Goal: Transaction & Acquisition: Book appointment/travel/reservation

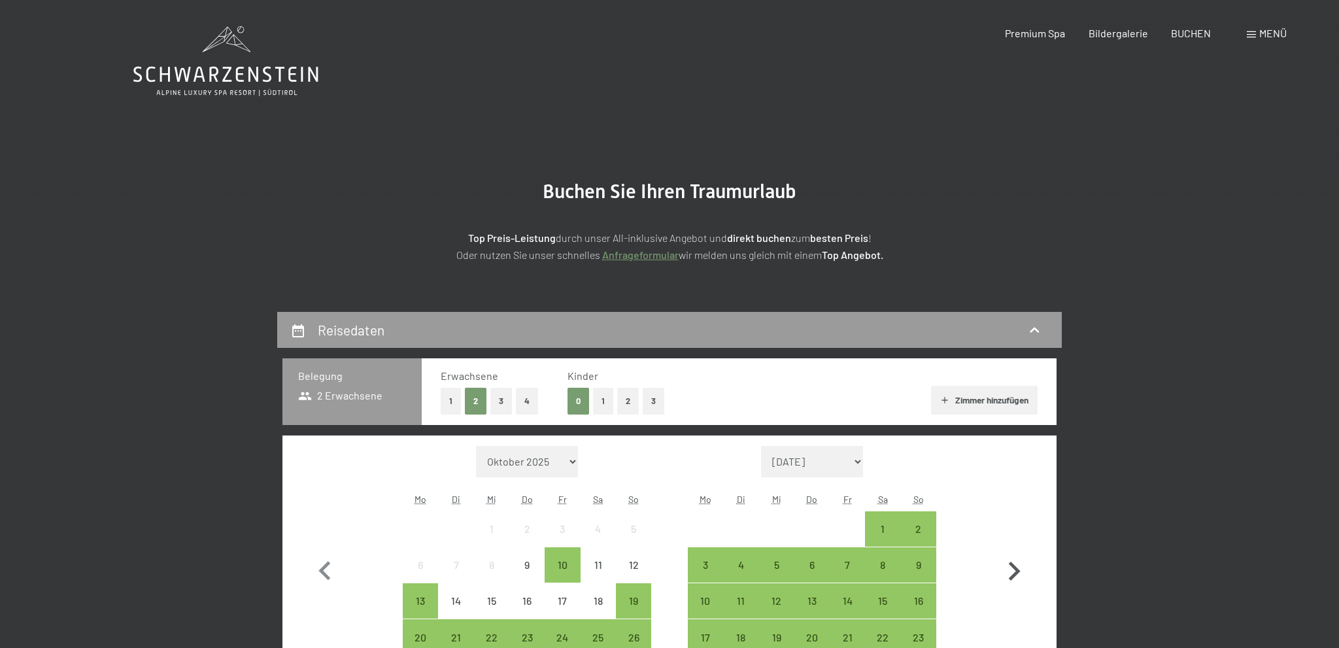
click at [1015, 576] on icon "button" at bounding box center [1015, 571] width 12 height 19
select select "[DATE]"
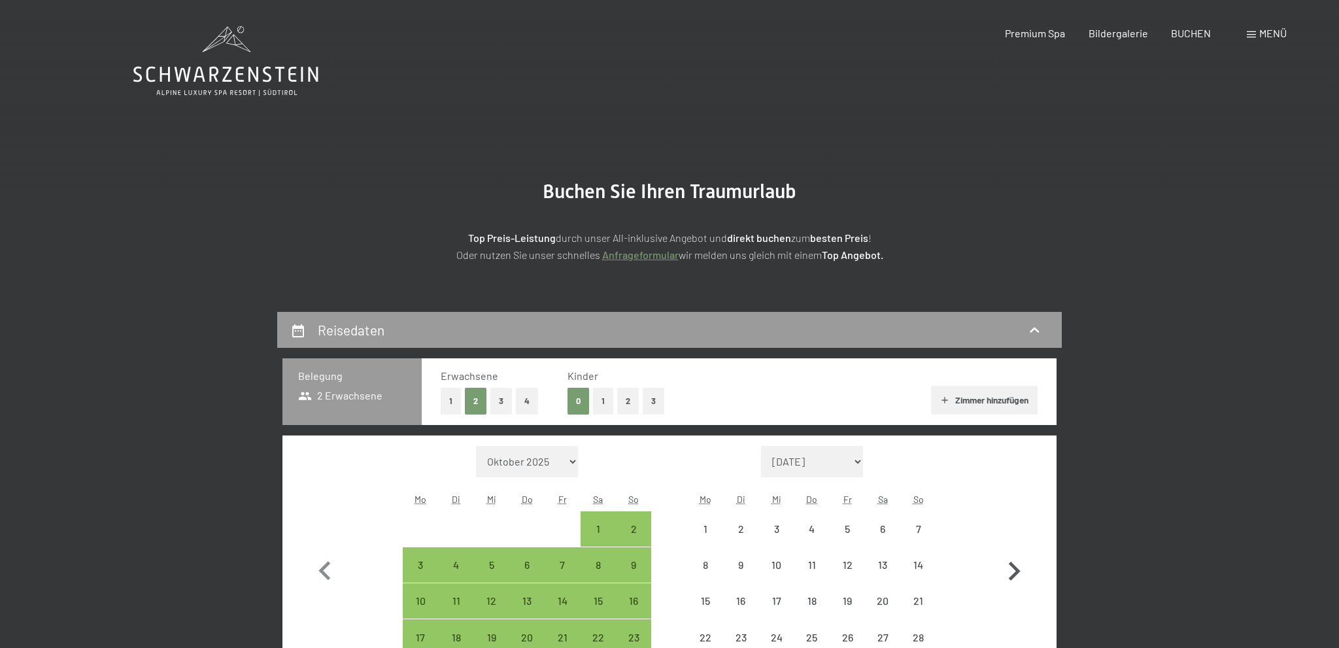
click at [1015, 576] on icon "button" at bounding box center [1015, 571] width 12 height 19
select select "[DATE]"
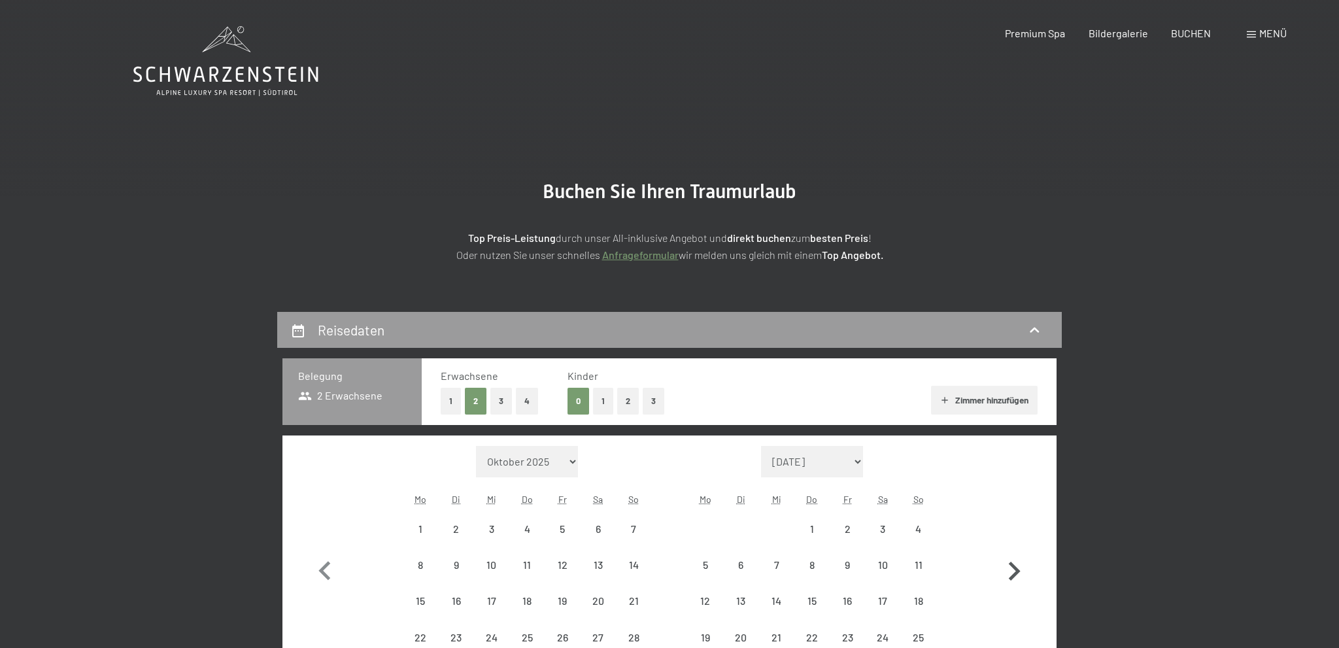
click at [1015, 576] on icon "button" at bounding box center [1015, 571] width 12 height 19
select select "[DATE]"
click at [1011, 574] on icon "button" at bounding box center [1014, 571] width 38 height 38
select select "[DATE]"
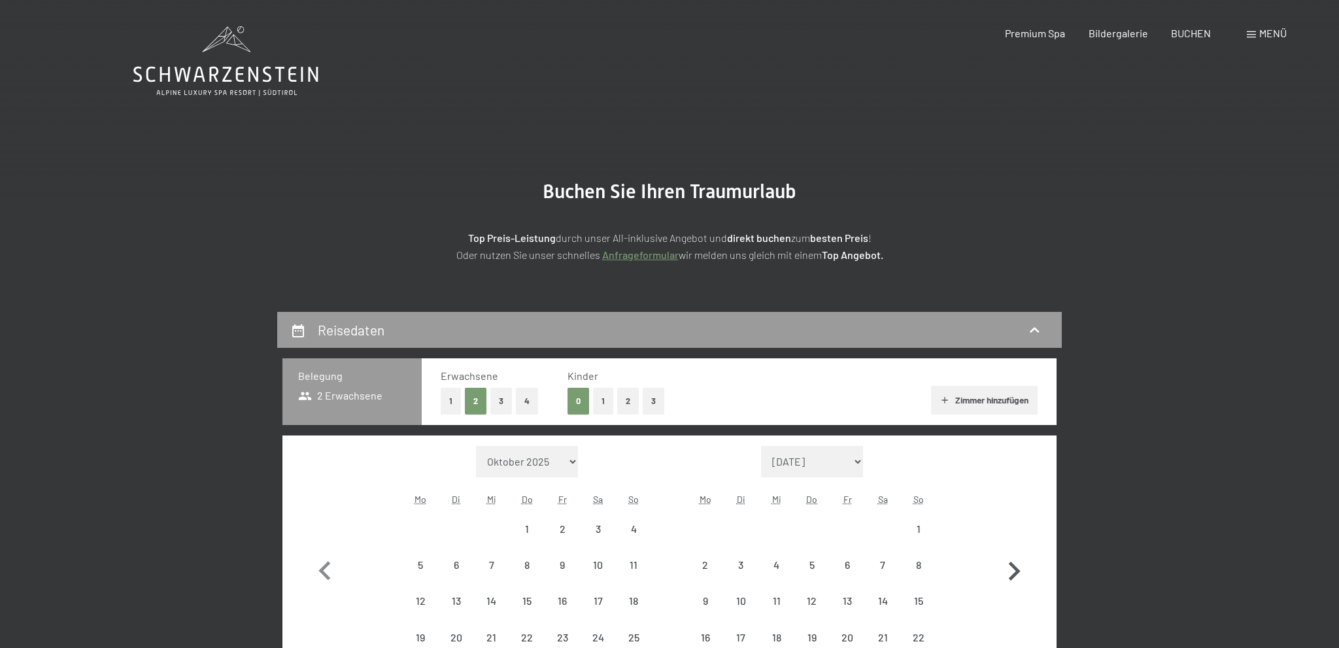
select select "[DATE]"
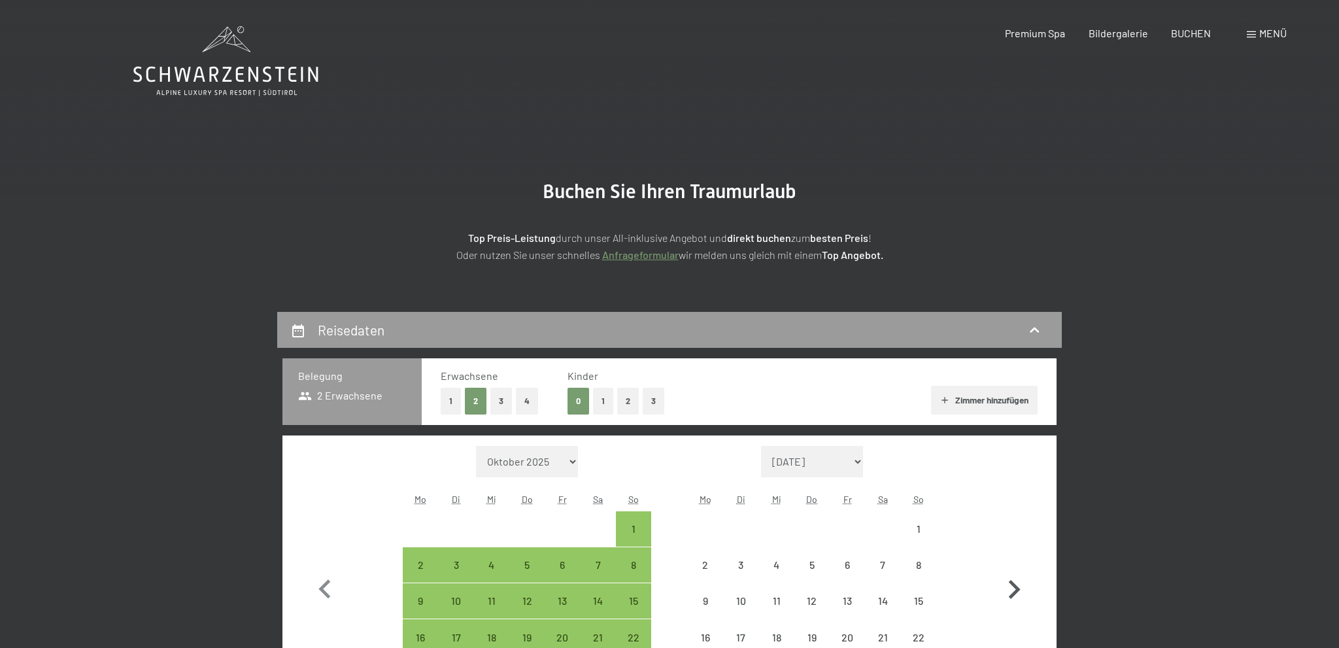
select select "[DATE]"
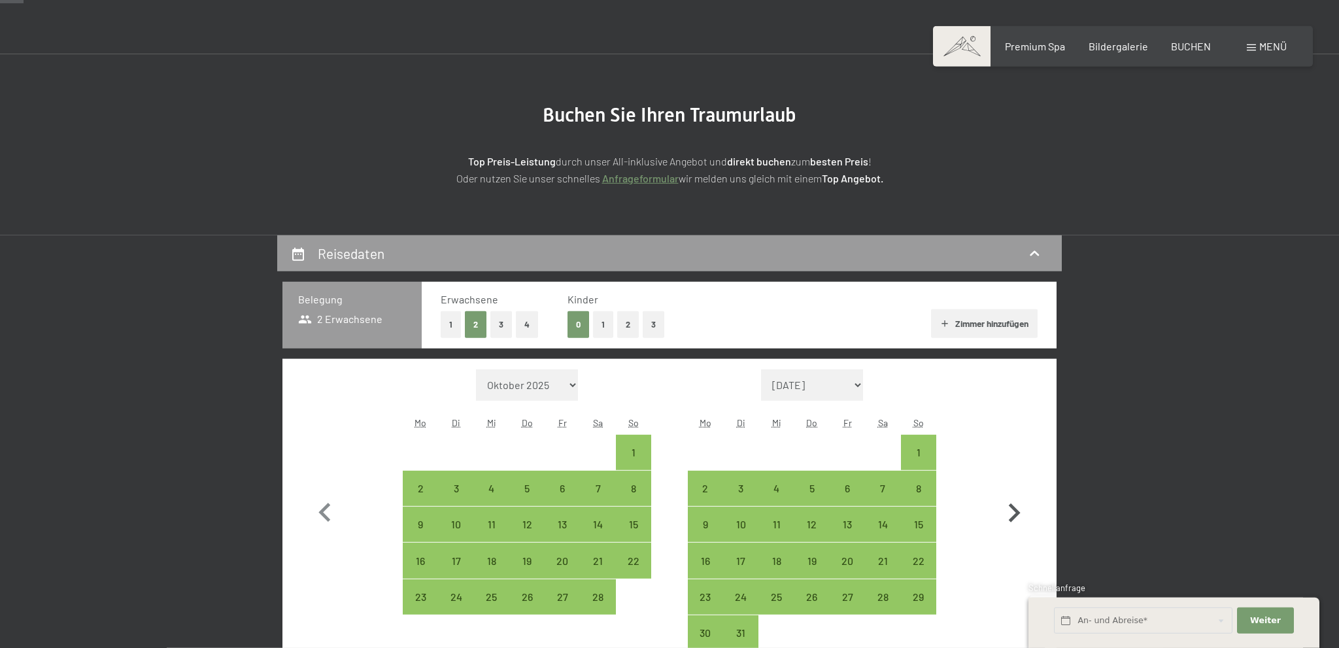
scroll to position [69, 0]
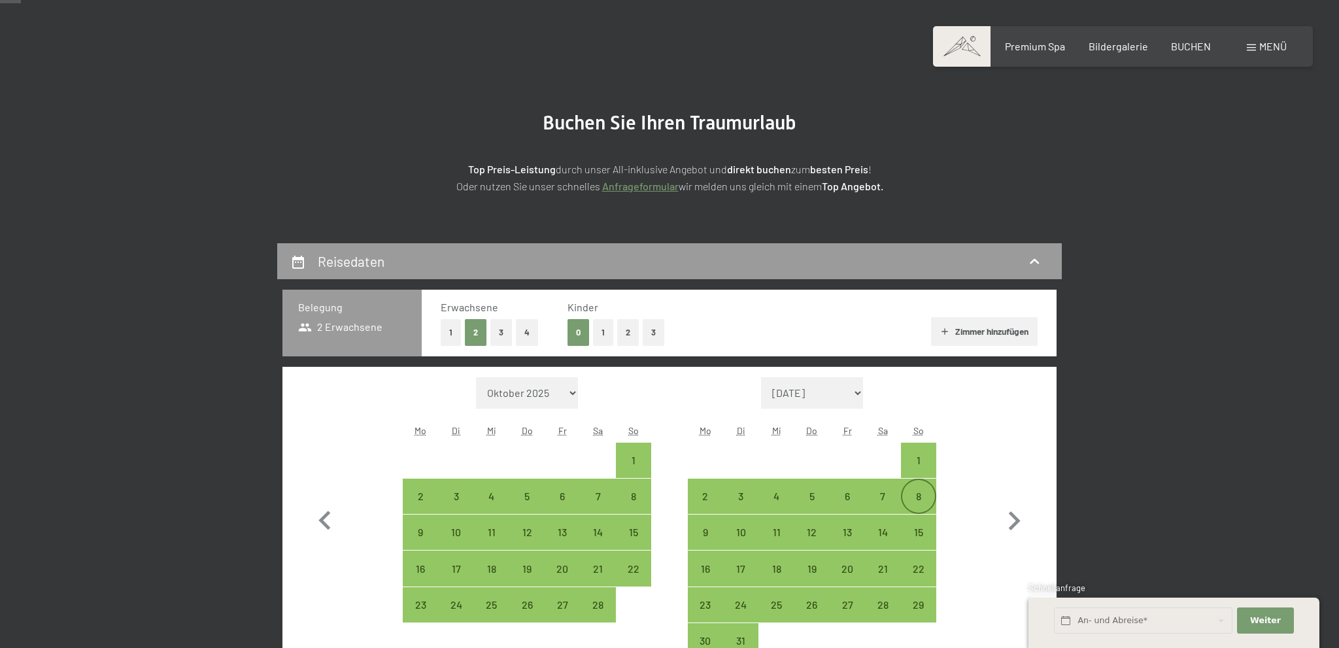
click at [913, 498] on div "8" at bounding box center [918, 507] width 33 height 33
select select "[DATE]"
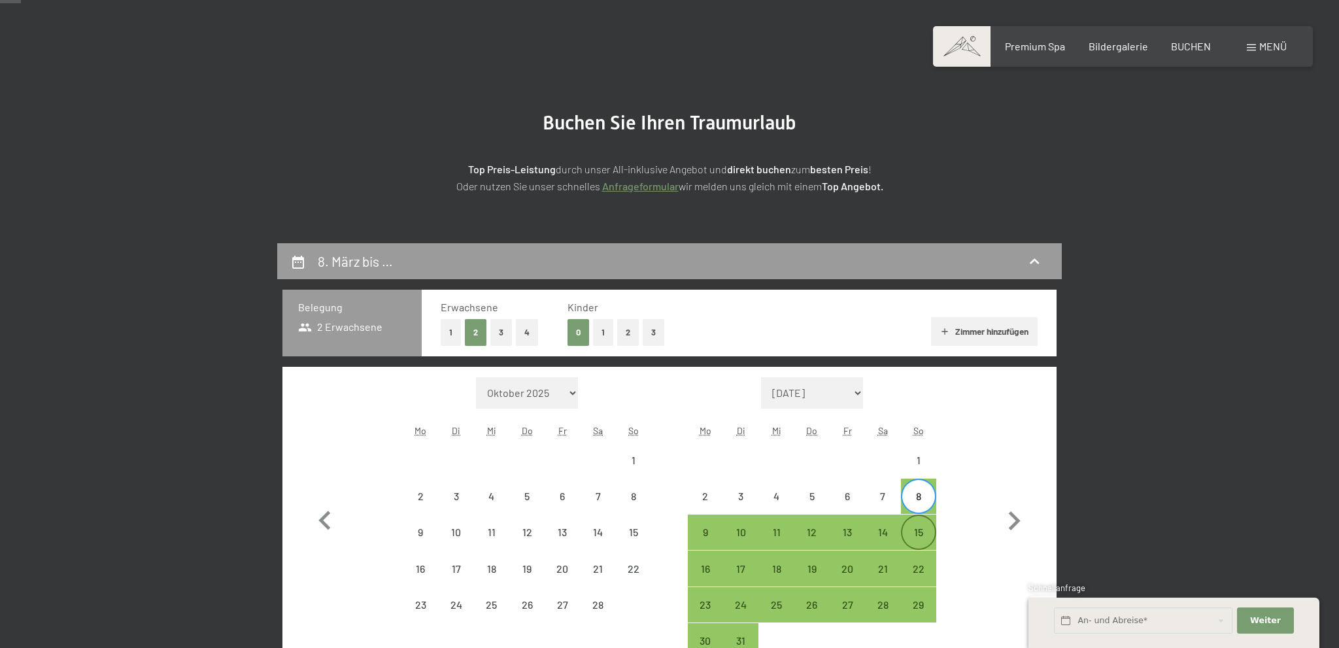
click at [922, 545] on div "15" at bounding box center [918, 543] width 33 height 33
select select "[DATE]"
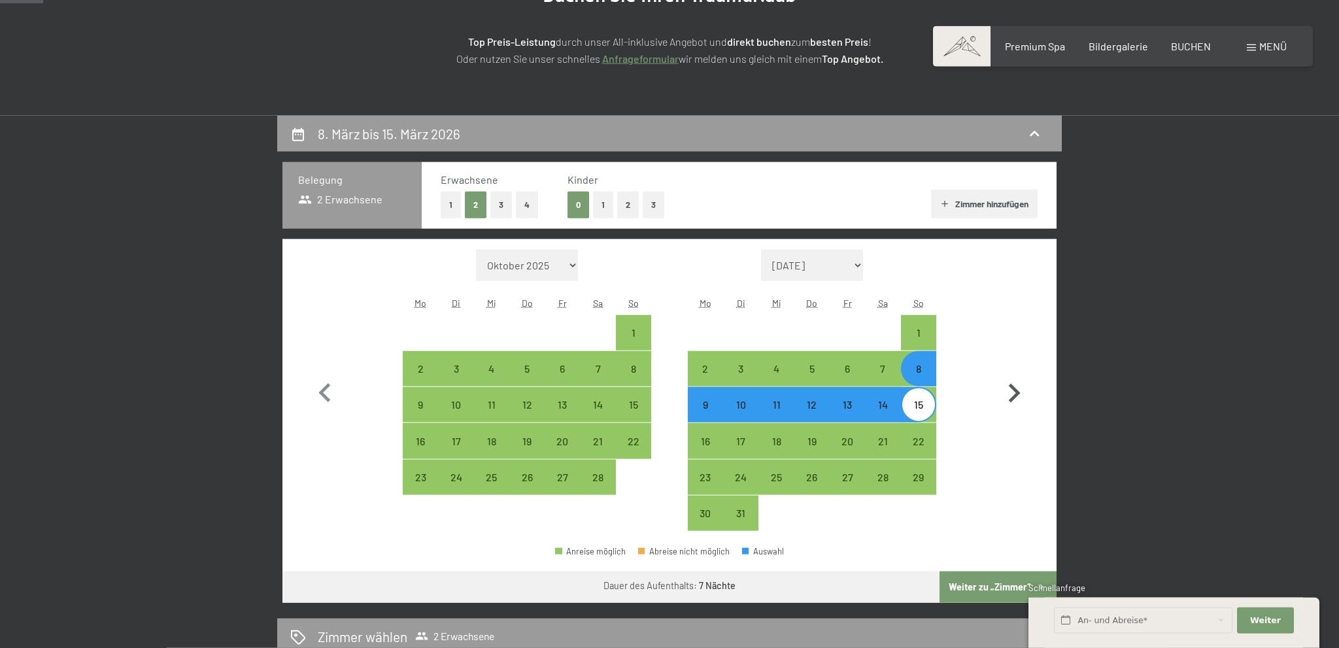
scroll to position [207, 0]
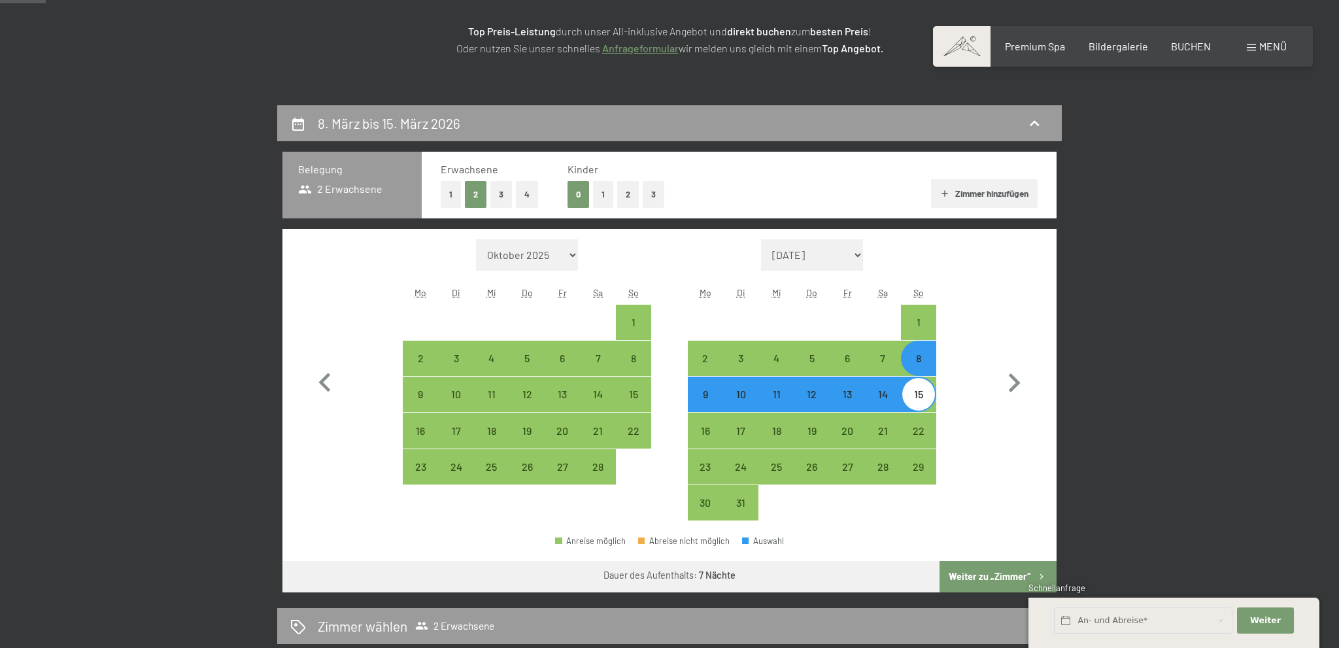
click at [983, 579] on button "Weiter zu „Zimmer“" at bounding box center [997, 576] width 117 height 31
select select "[DATE]"
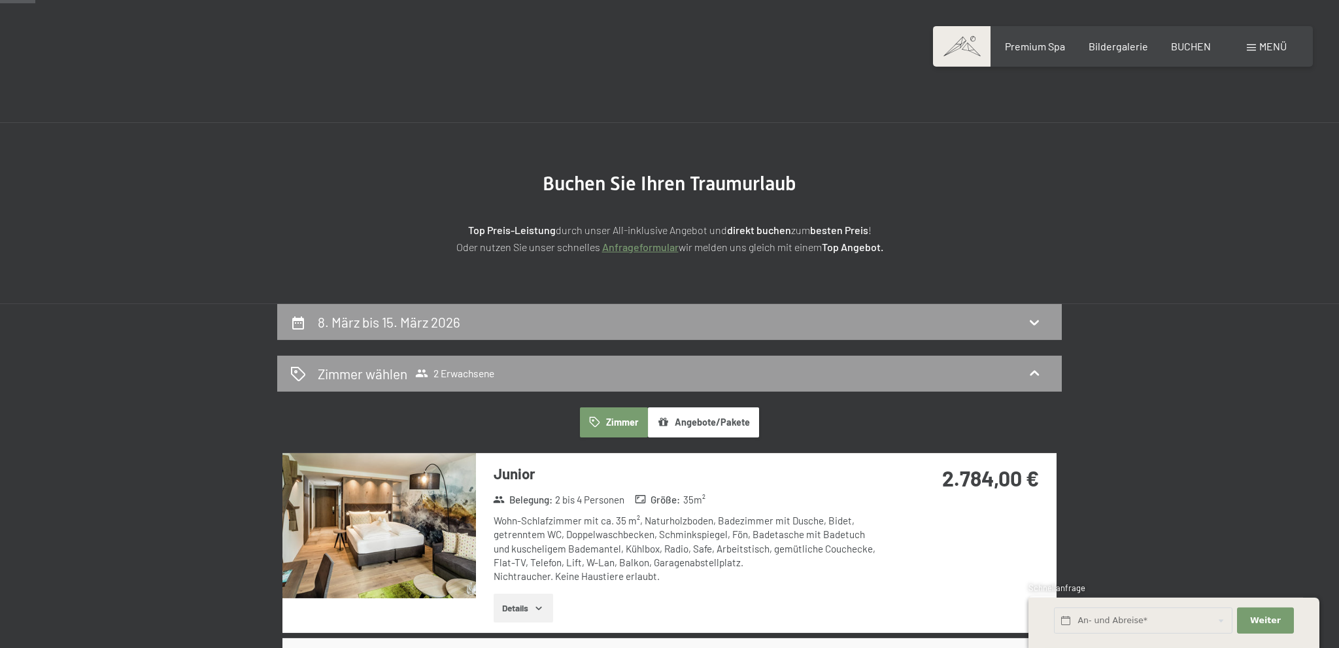
scroll to position [0, 0]
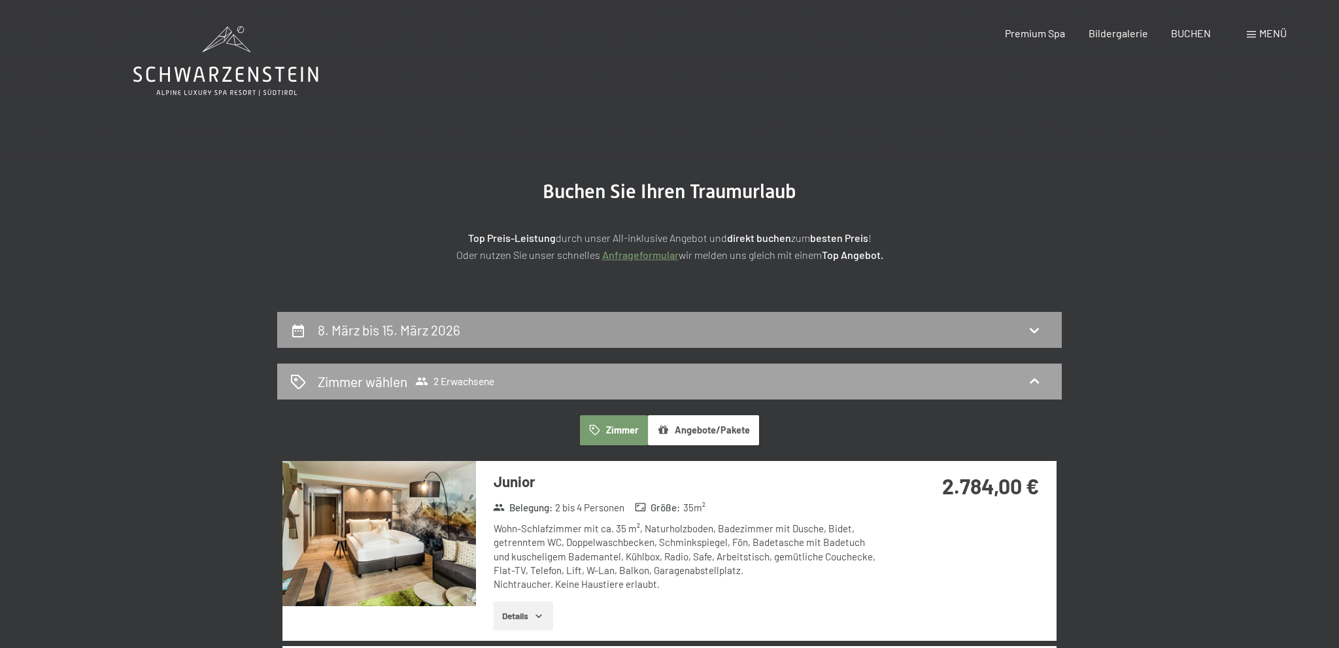
click at [1029, 374] on icon at bounding box center [1034, 381] width 16 height 16
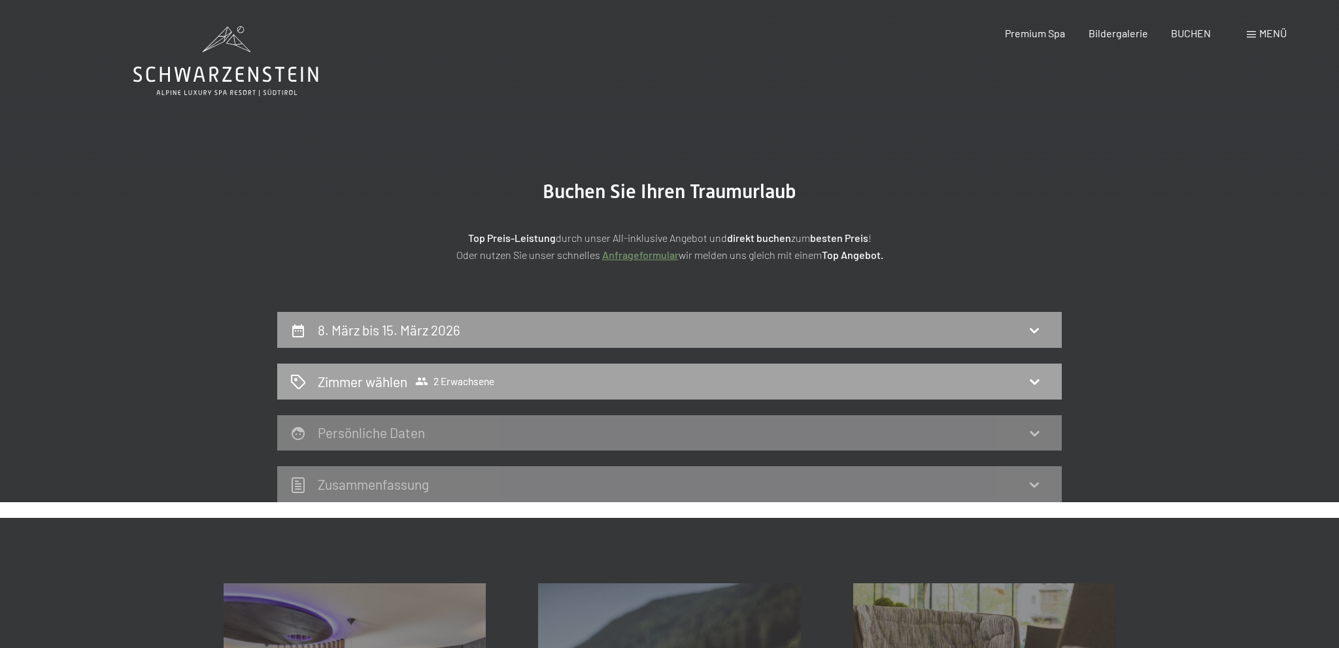
click at [1028, 378] on icon at bounding box center [1034, 381] width 16 height 16
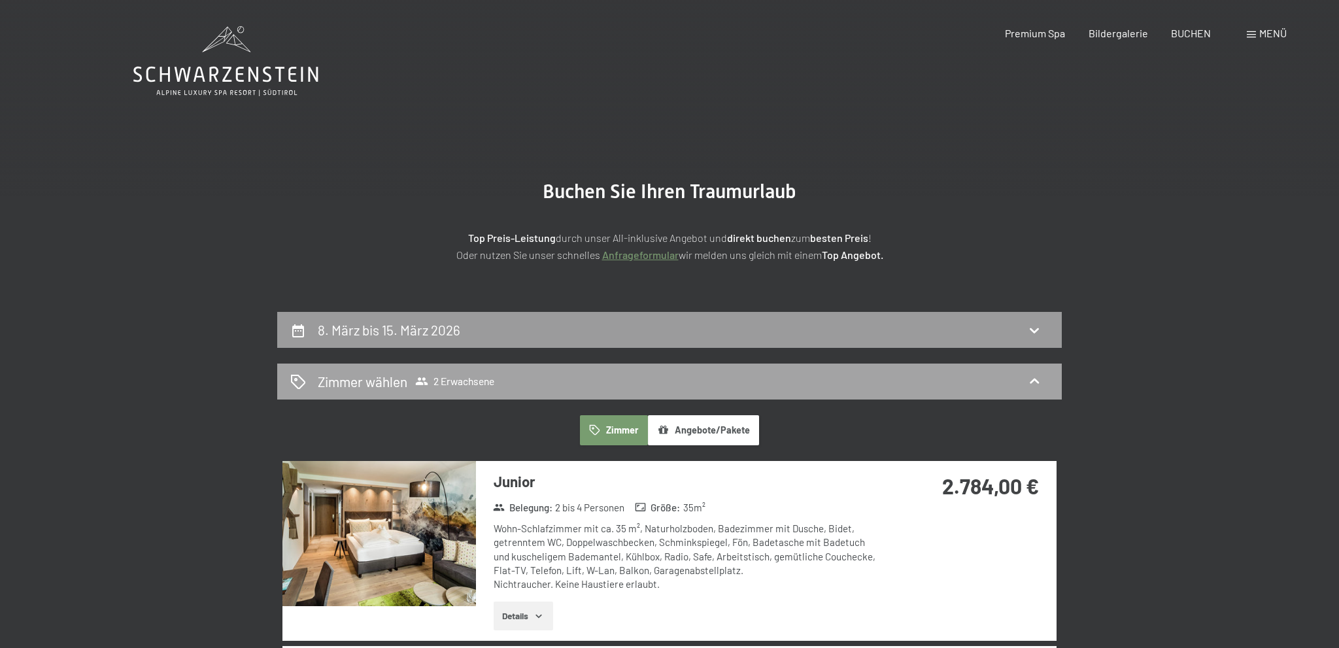
click at [462, 381] on span "2 Erwachsene" at bounding box center [454, 381] width 79 height 13
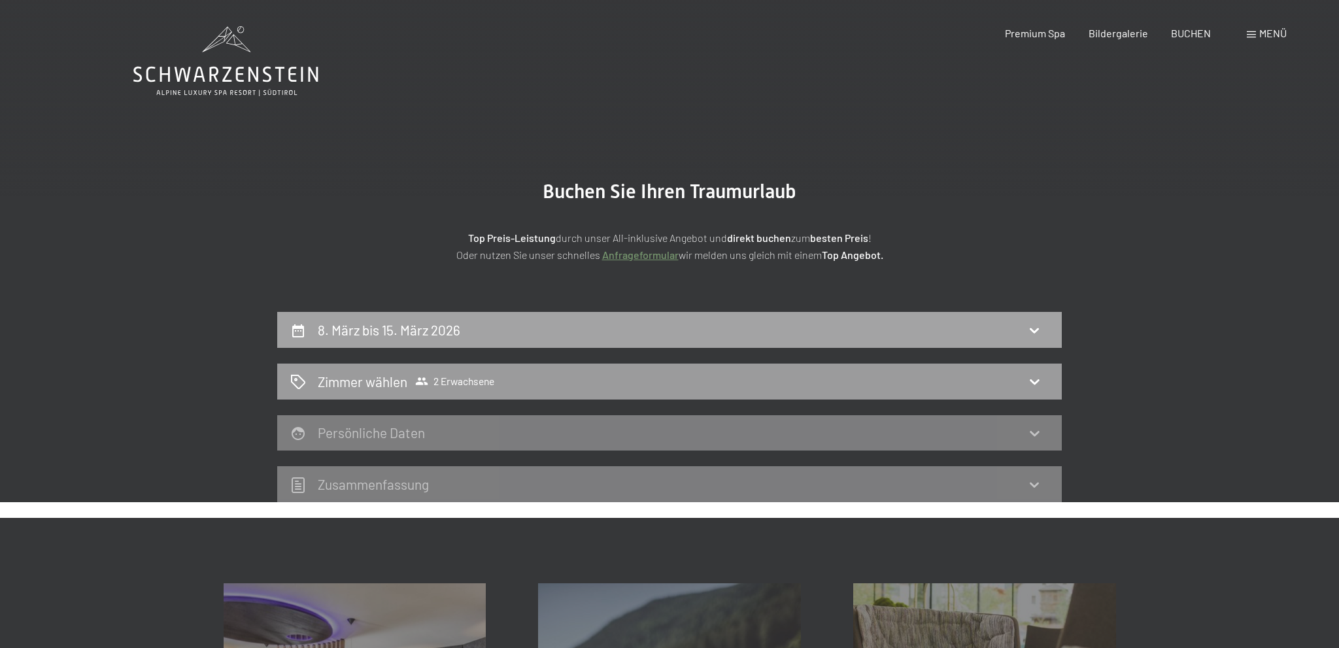
click at [345, 329] on h2 "8. März bis 15. März 2026" at bounding box center [389, 330] width 143 height 16
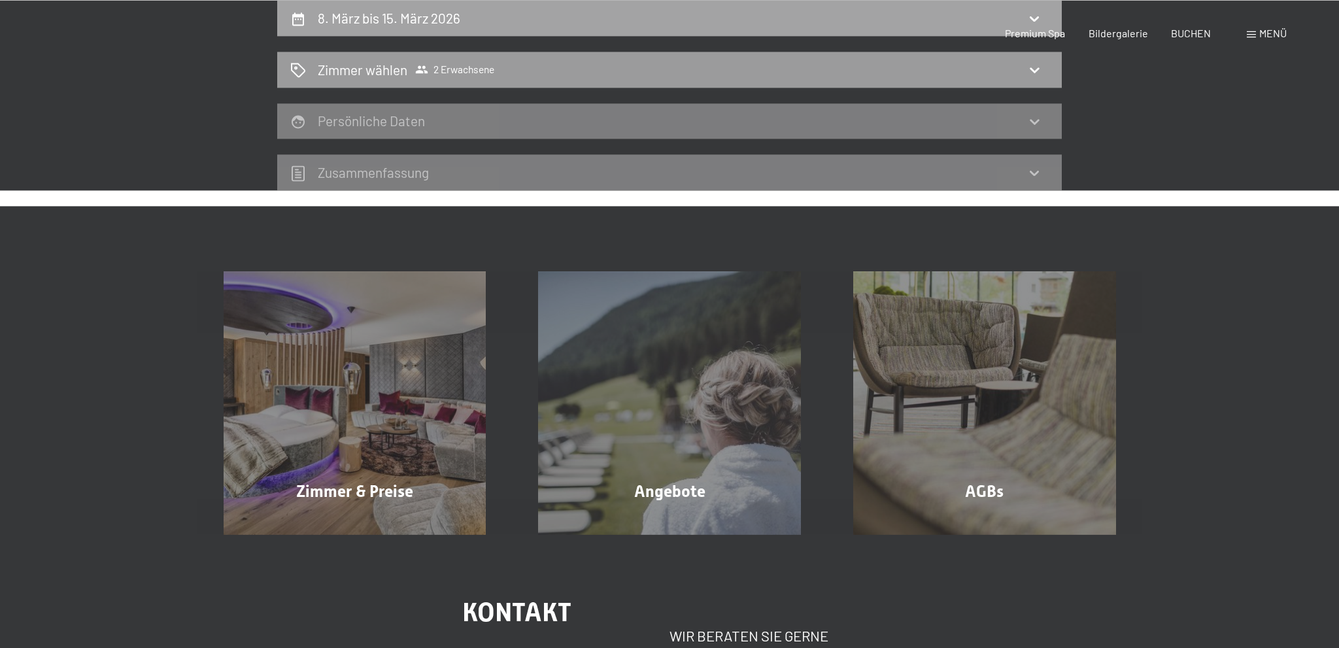
select select "[DATE]"
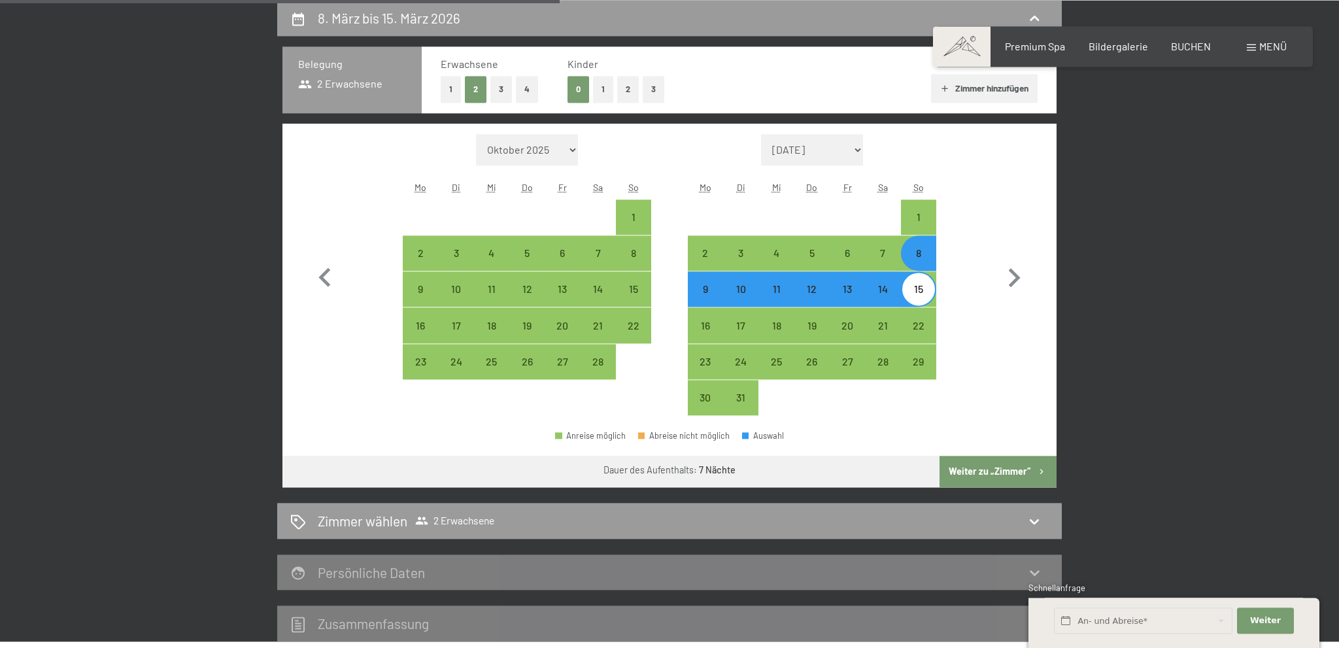
scroll to position [311, 0]
click at [447, 82] on button "1" at bounding box center [451, 89] width 20 height 27
select select "[DATE]"
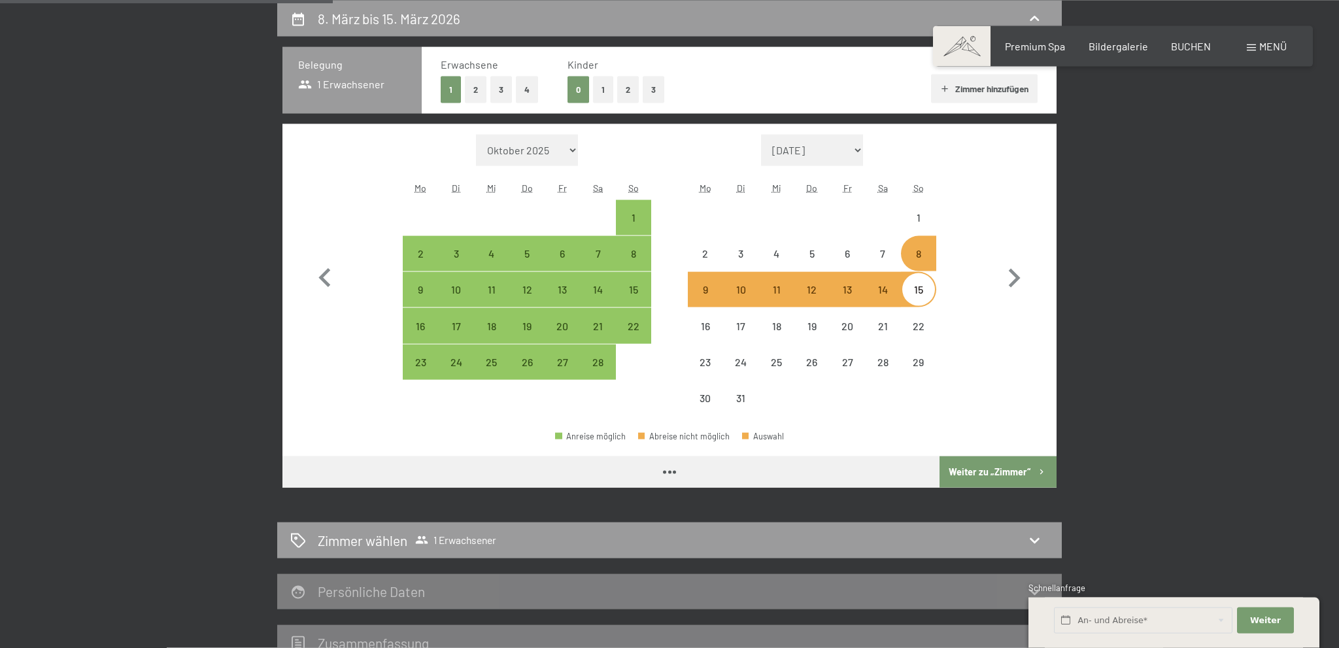
select select "[DATE]"
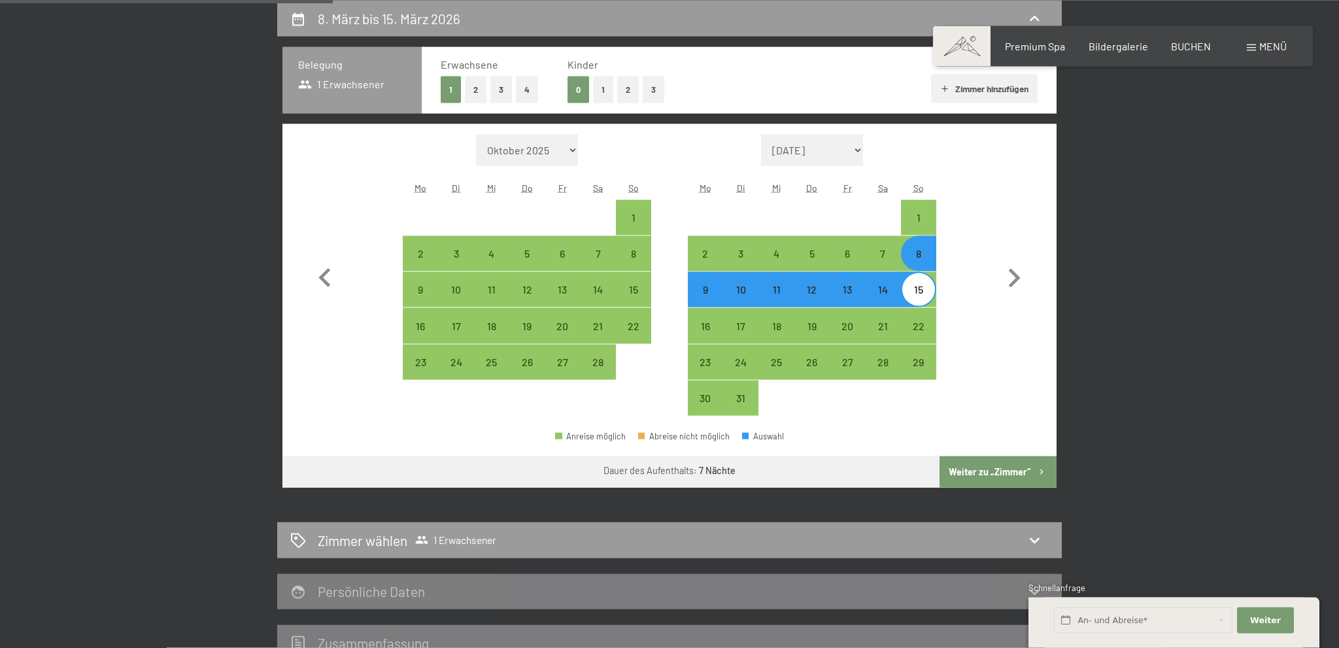
click at [974, 465] on button "Weiter zu „Zimmer“" at bounding box center [997, 471] width 117 height 31
select select "[DATE]"
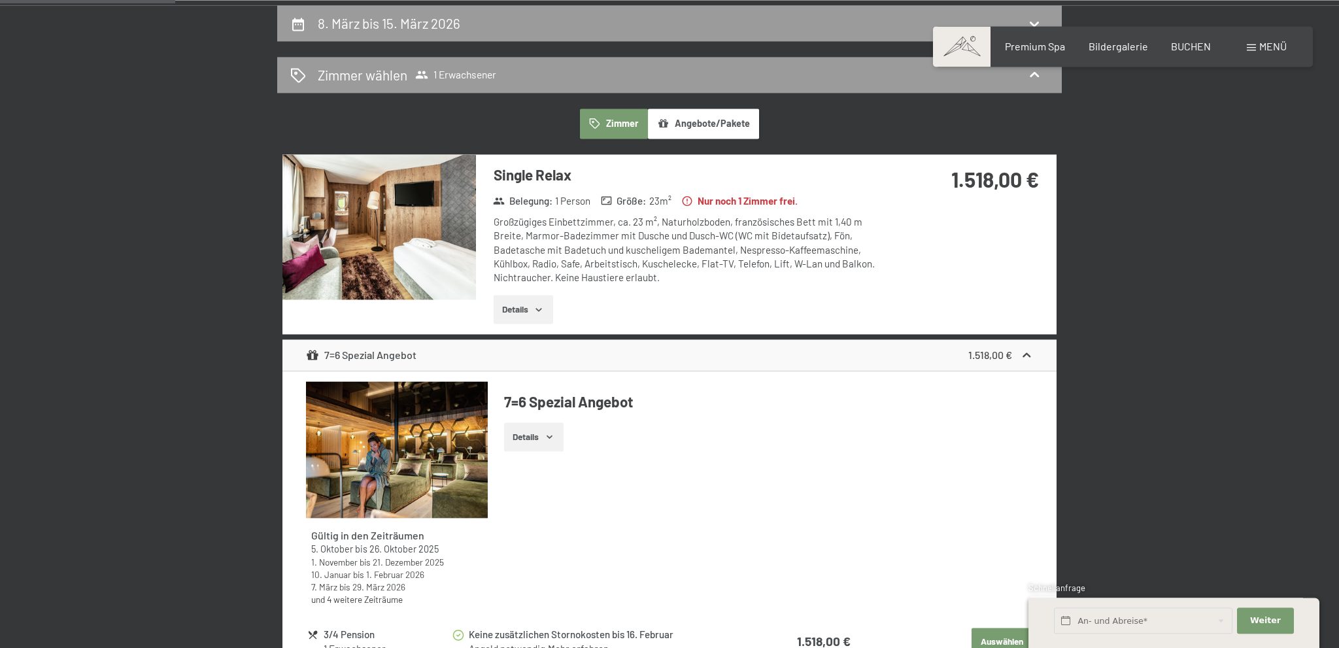
scroll to position [276, 0]
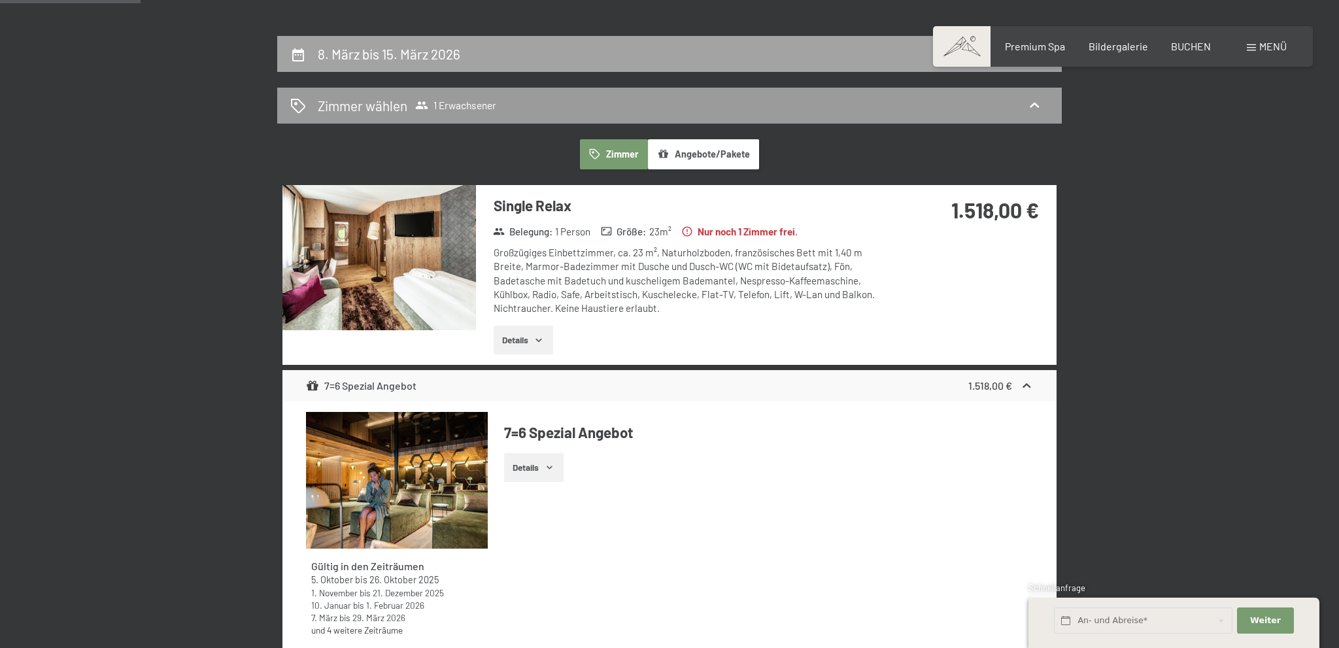
click at [391, 53] on h2 "8. März bis 15. März 2026" at bounding box center [389, 54] width 143 height 16
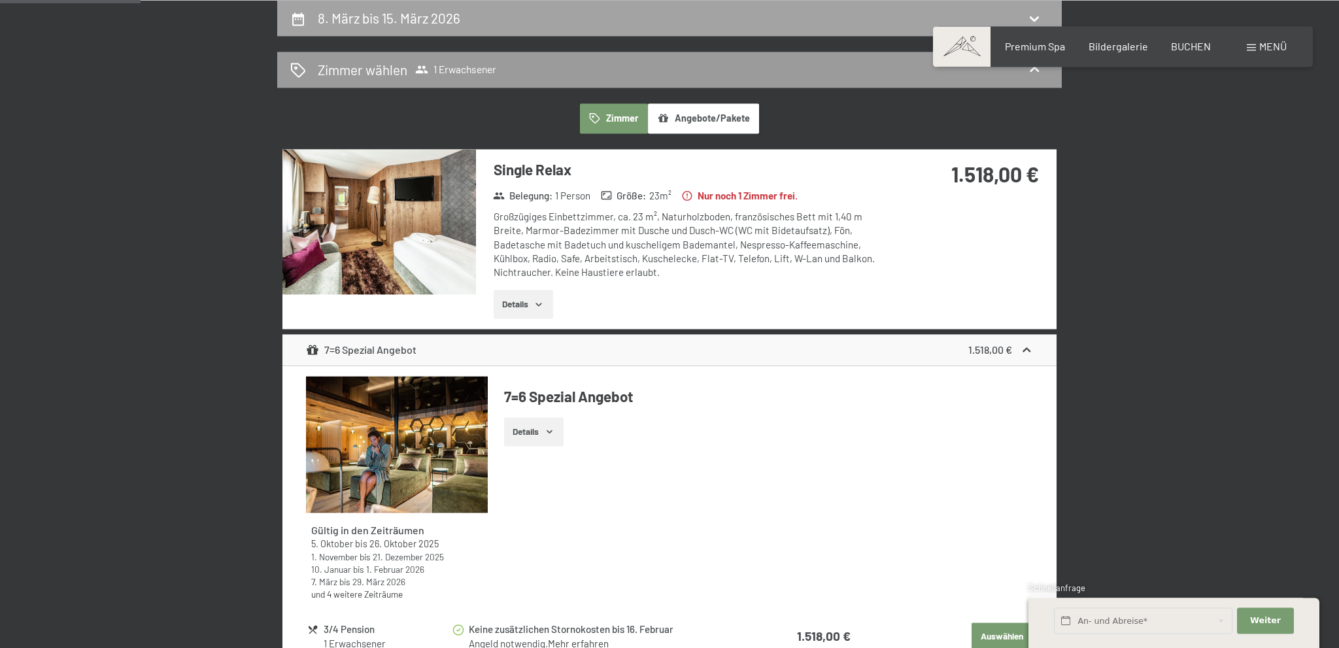
select select "[DATE]"
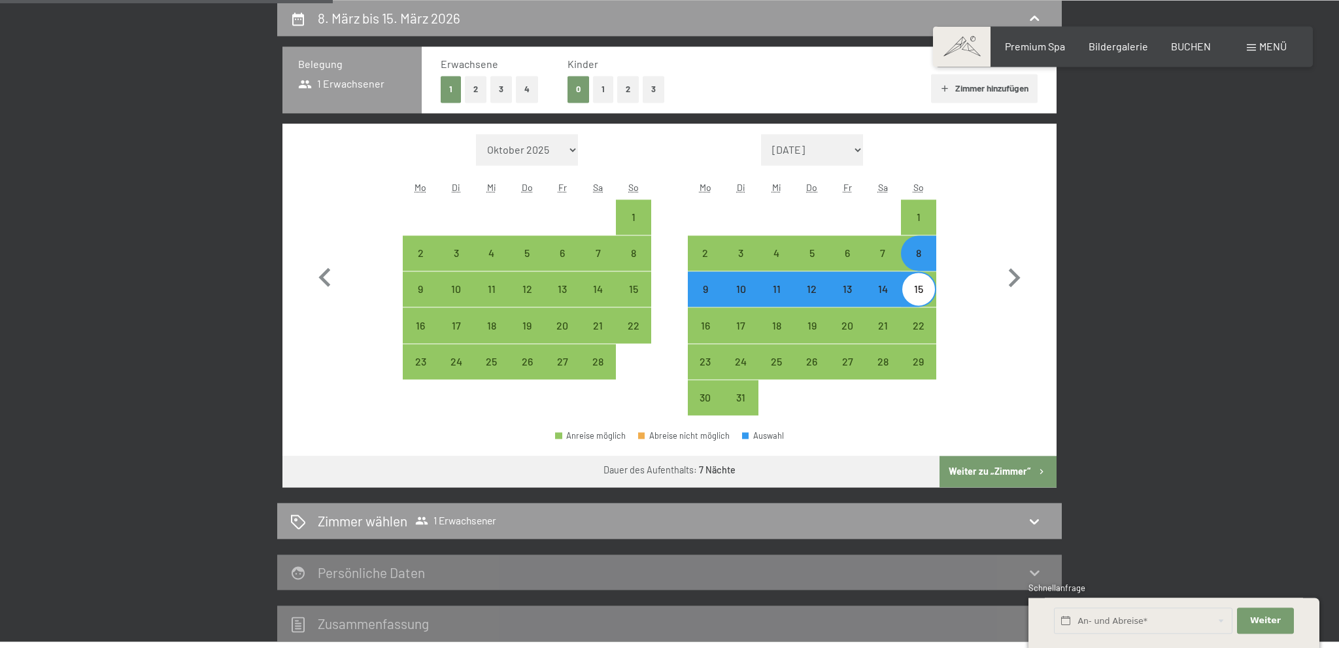
scroll to position [311, 0]
click at [921, 287] on div "15" at bounding box center [918, 300] width 33 height 33
select select "[DATE]"
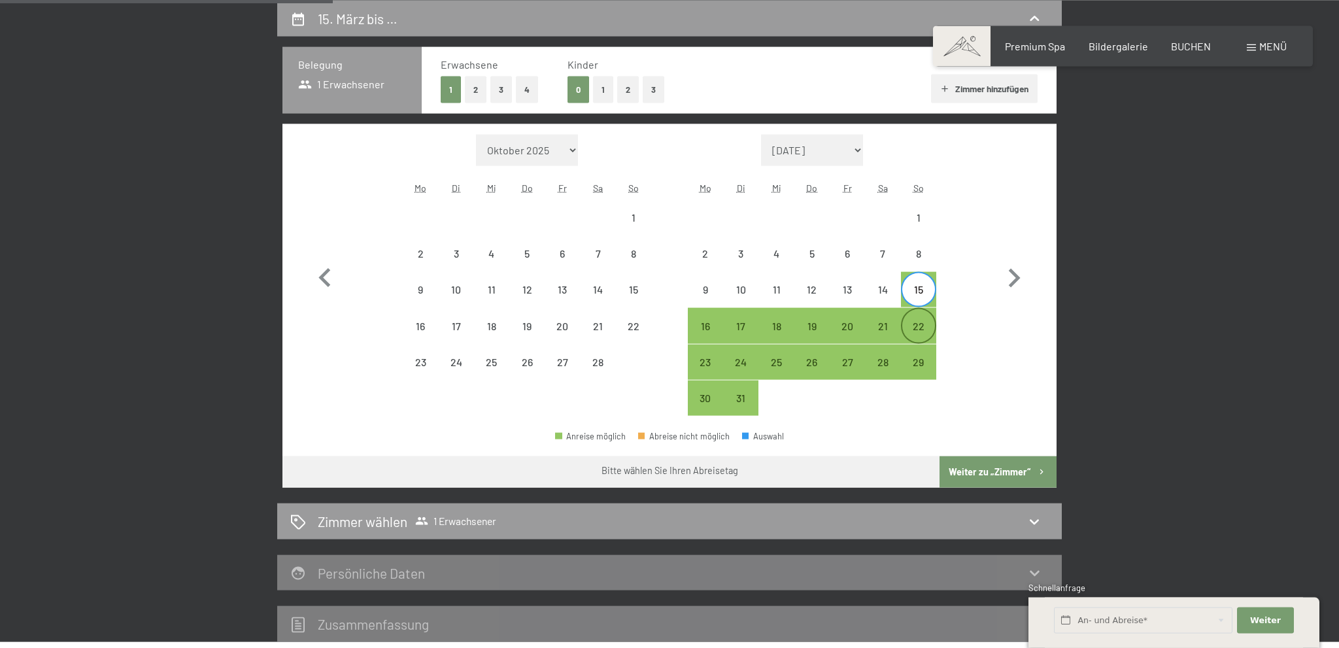
click at [922, 325] on div "22" at bounding box center [918, 337] width 33 height 33
select select "[DATE]"
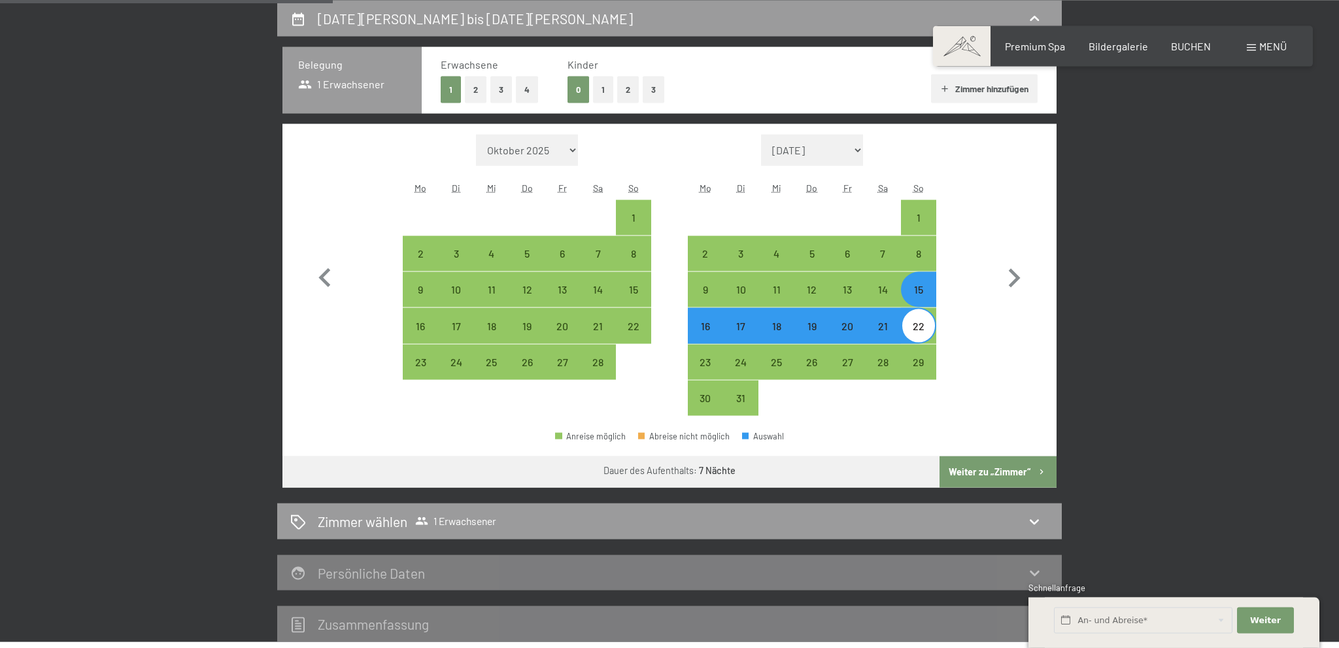
click at [1013, 471] on button "Weiter zu „Zimmer“" at bounding box center [997, 471] width 117 height 31
select select "[DATE]"
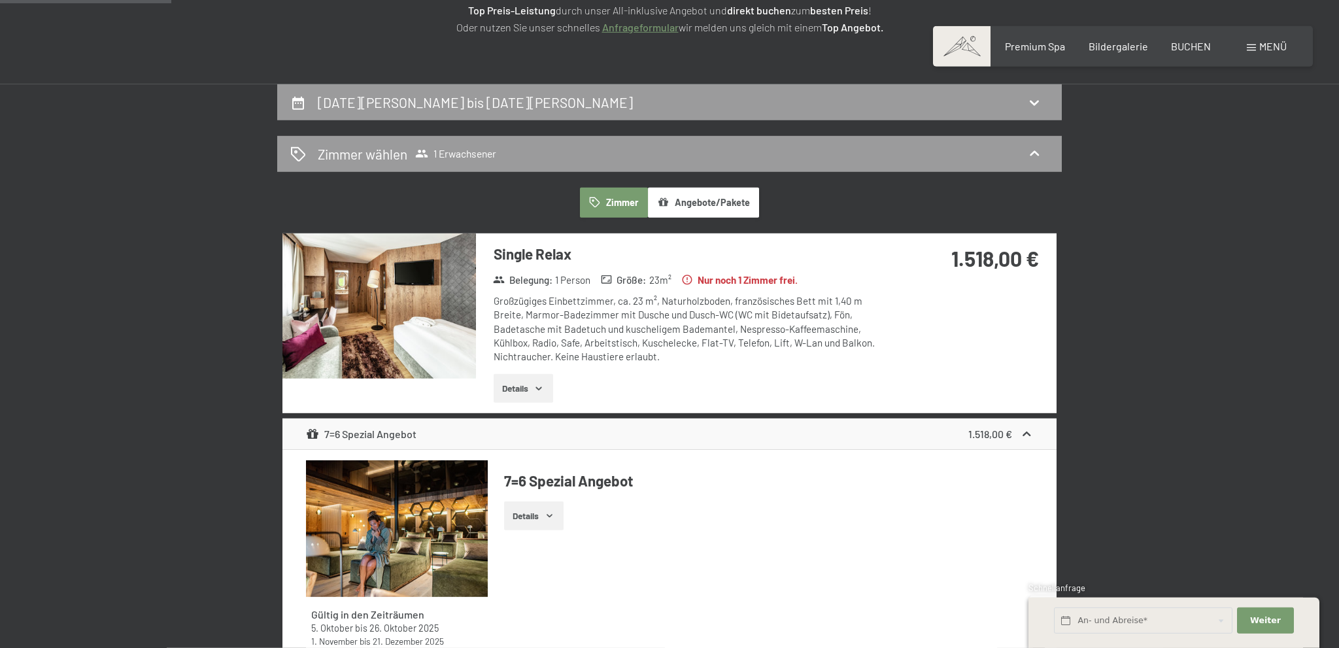
scroll to position [173, 0]
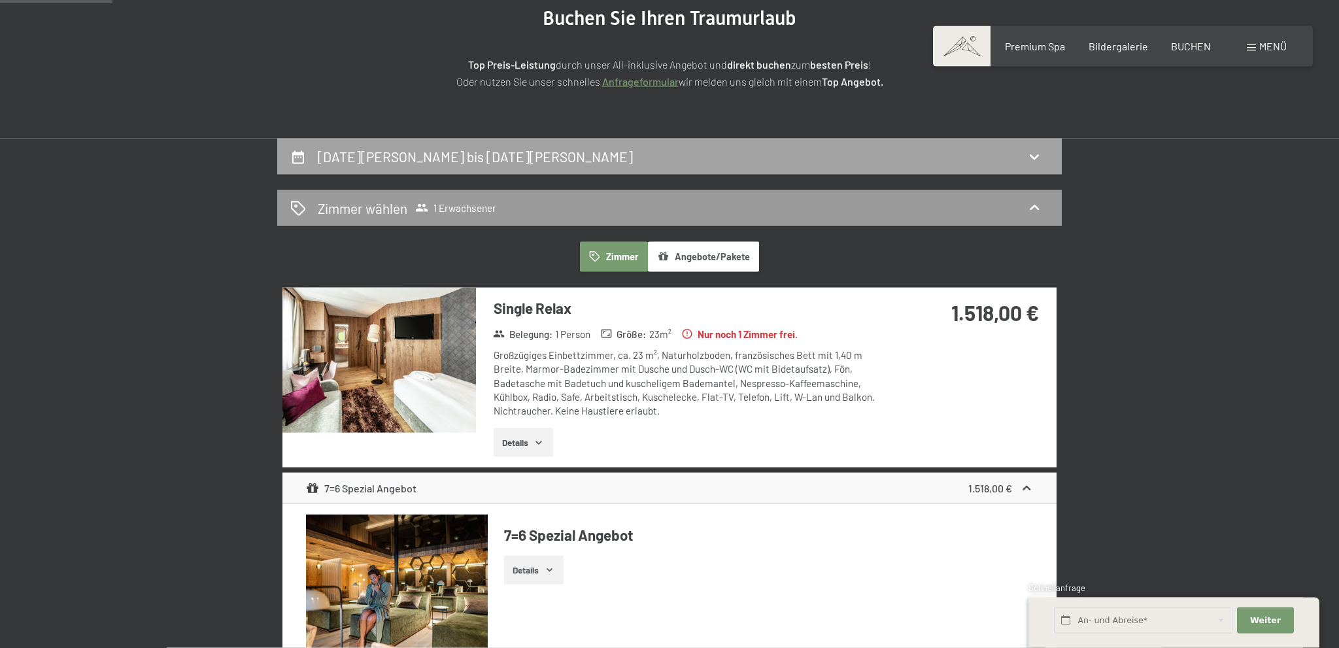
click at [341, 161] on h2 "[DATE][PERSON_NAME] bis [DATE][PERSON_NAME]" at bounding box center [475, 156] width 315 height 16
select select "[DATE]"
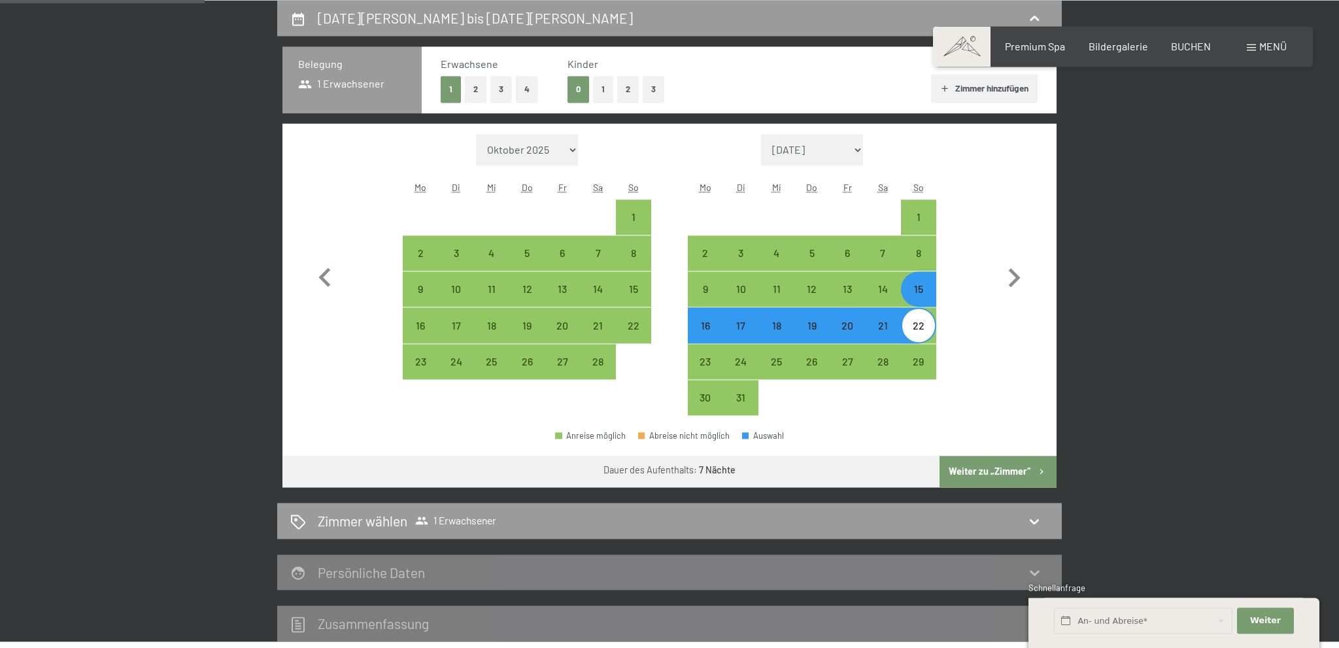
scroll to position [311, 0]
click at [917, 291] on div "15" at bounding box center [918, 300] width 33 height 33
select select "[DATE]"
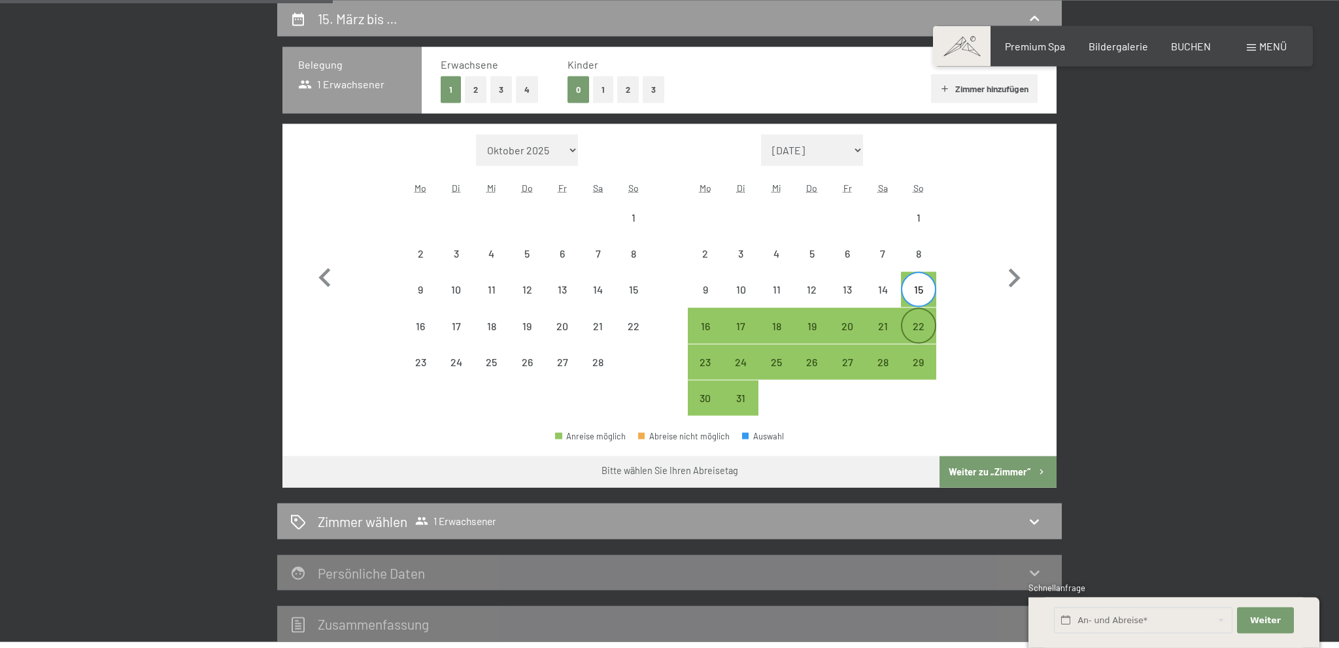
click at [919, 330] on div "22" at bounding box center [918, 337] width 33 height 33
select select "[DATE]"
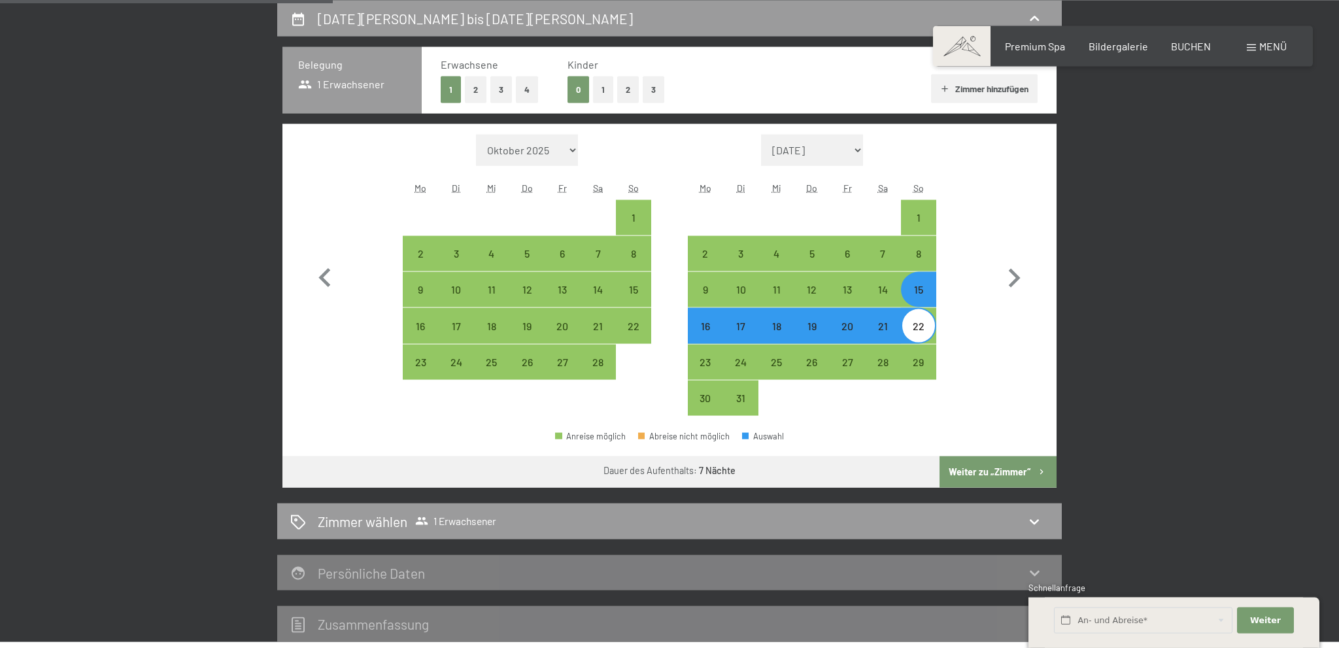
click at [919, 325] on div "22" at bounding box center [918, 337] width 33 height 33
select select "[DATE]"
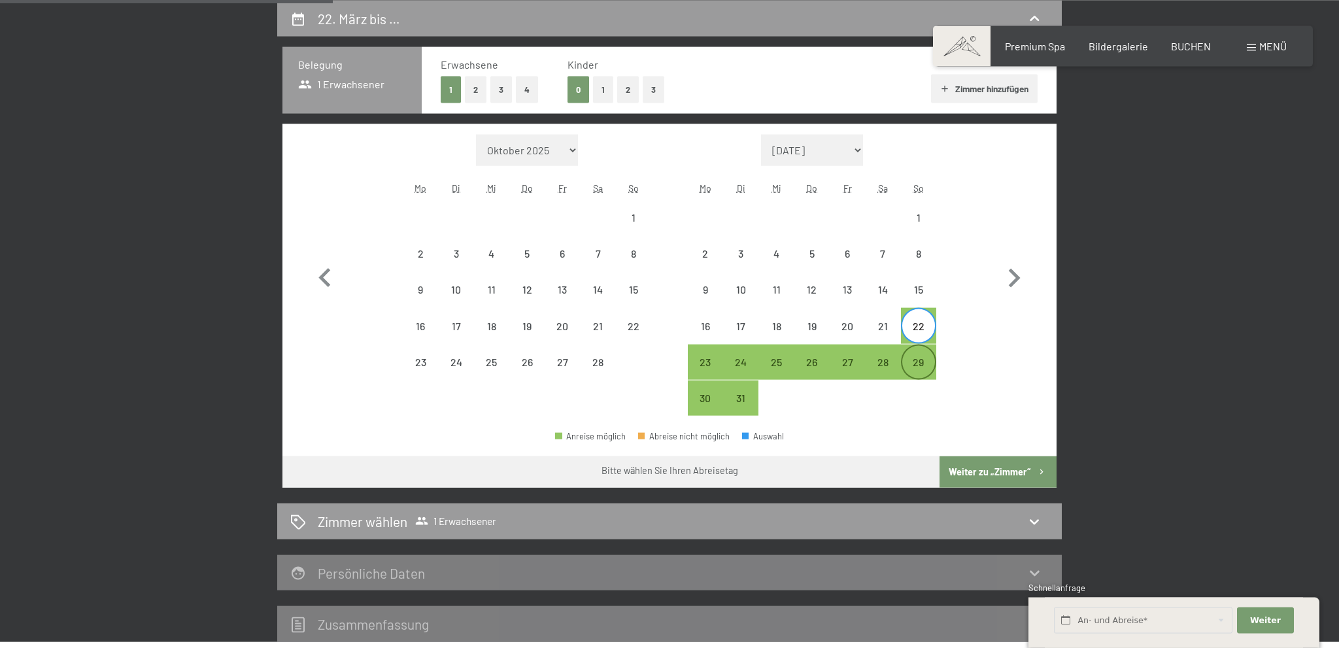
click at [921, 362] on div "29" at bounding box center [918, 373] width 33 height 33
select select "[DATE]"
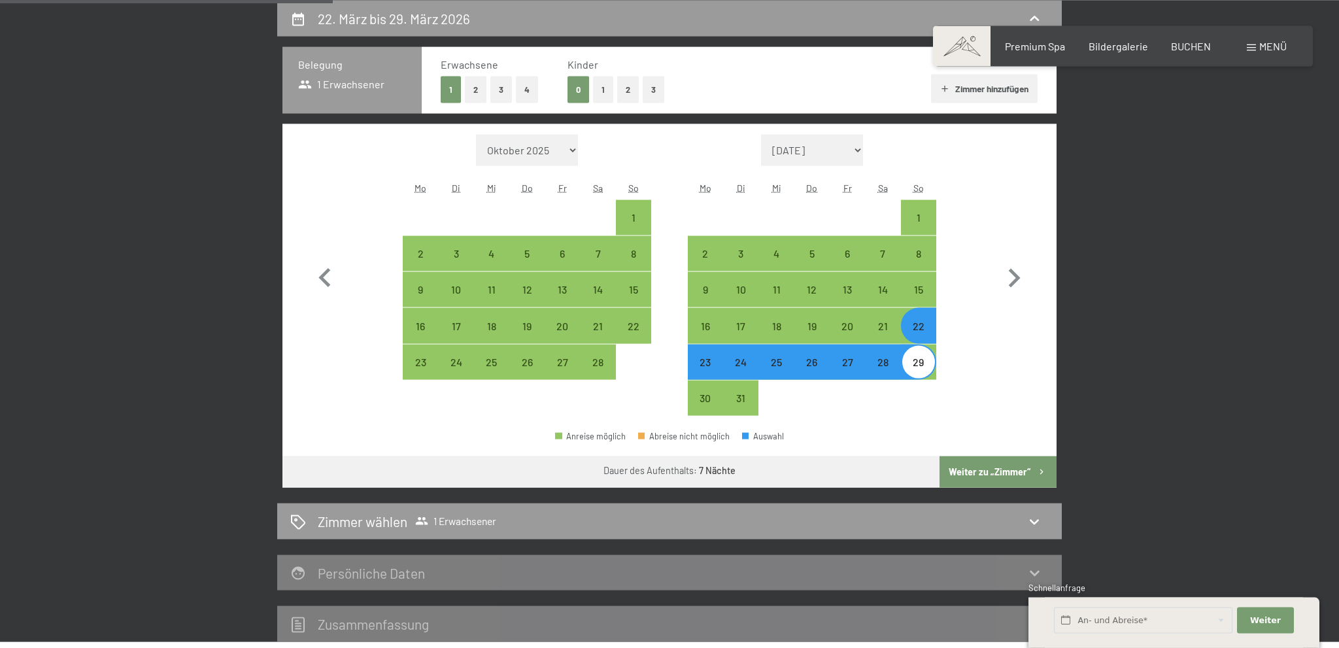
click at [980, 471] on button "Weiter zu „Zimmer“" at bounding box center [997, 471] width 117 height 31
select select "[DATE]"
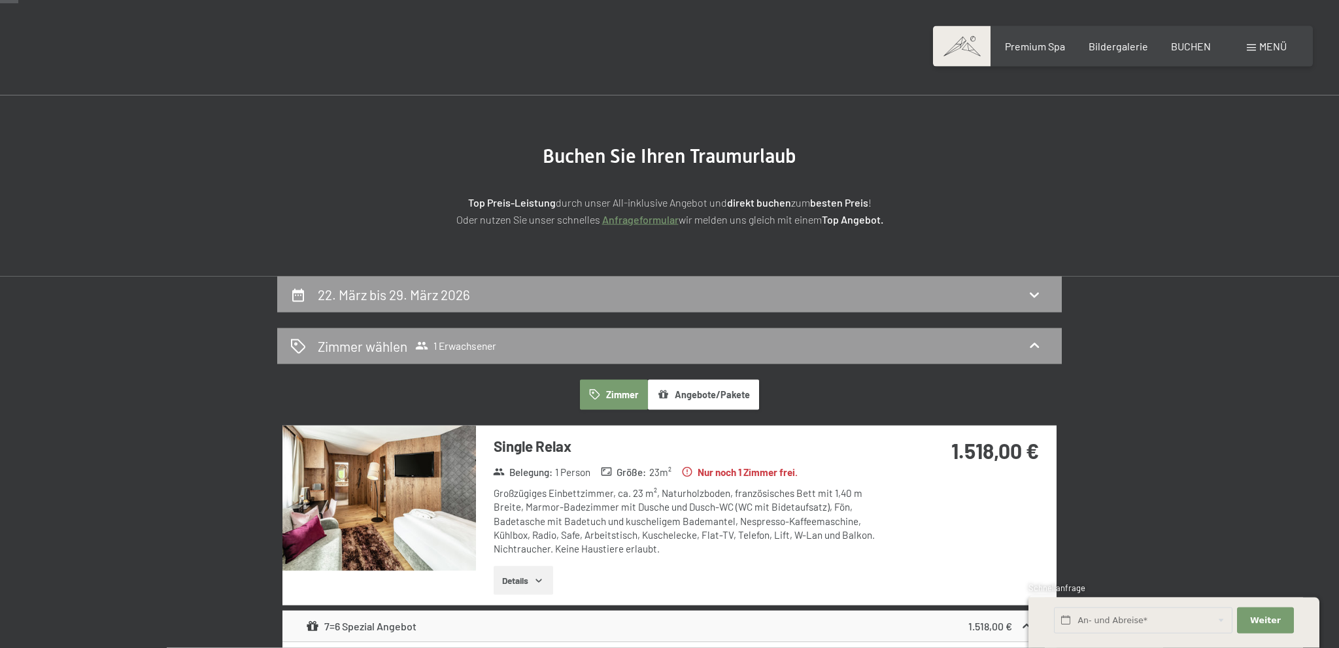
scroll to position [312, 0]
